Goal: Book appointment/travel/reservation

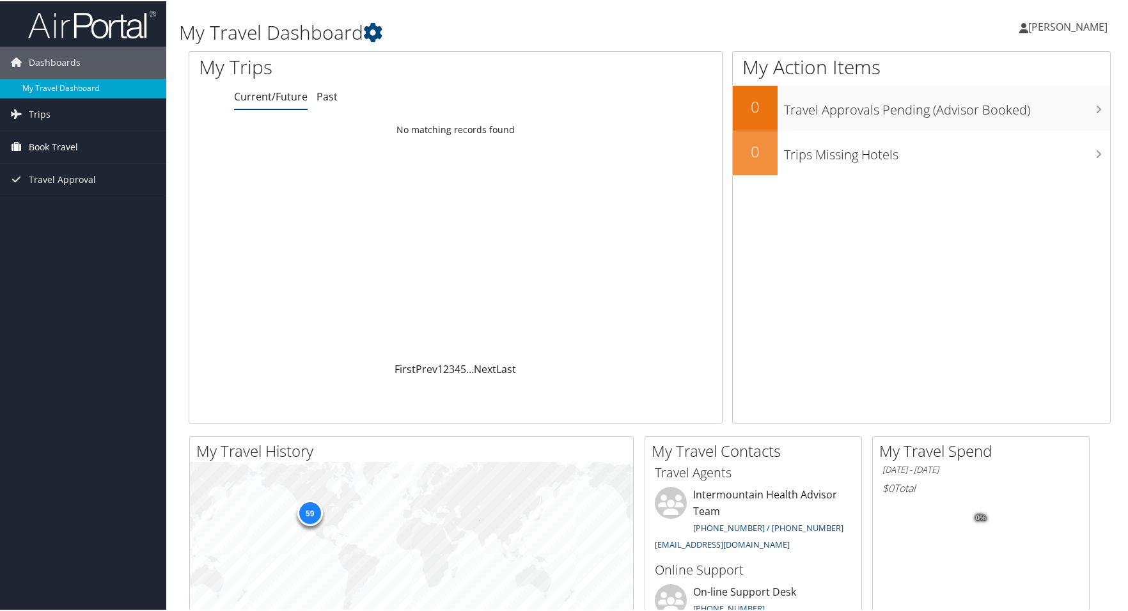
click at [47, 154] on span "Book Travel" at bounding box center [53, 146] width 49 height 32
click at [67, 206] on link "Book/Manage Online Trips" at bounding box center [83, 209] width 166 height 19
